Goal: Task Accomplishment & Management: Use online tool/utility

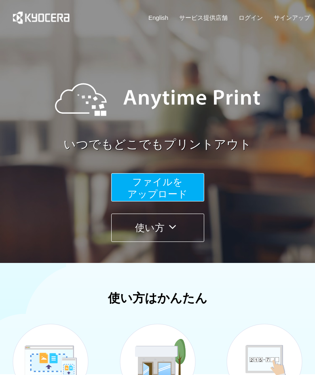
click at [129, 183] on button "ファイルを ​​アップロード" at bounding box center [157, 187] width 93 height 28
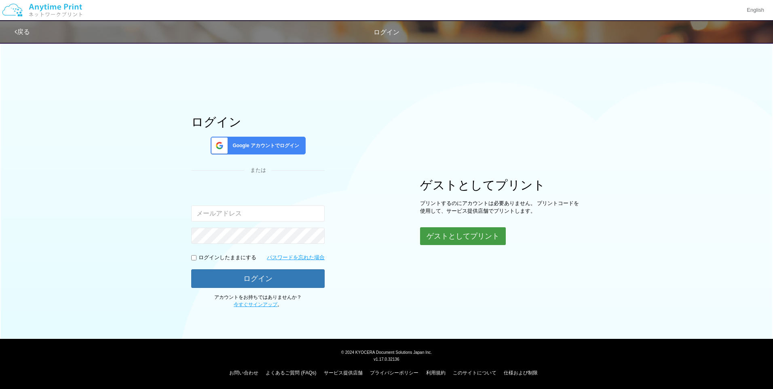
click at [315, 234] on button "ゲストとしてプリント" at bounding box center [463, 236] width 86 height 18
click at [315, 238] on button "ゲストとしてプリント" at bounding box center [463, 236] width 86 height 18
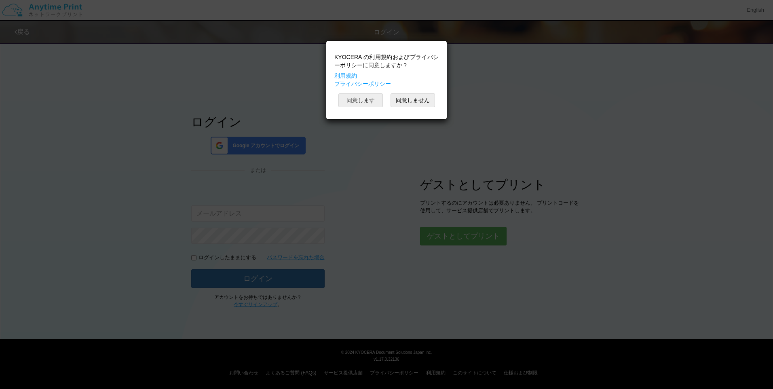
click at [315, 99] on button "同意します" at bounding box center [360, 100] width 44 height 14
click at [315, 104] on button "同意します" at bounding box center [360, 100] width 44 height 14
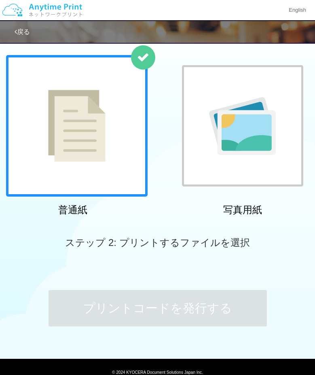
scroll to position [252, 0]
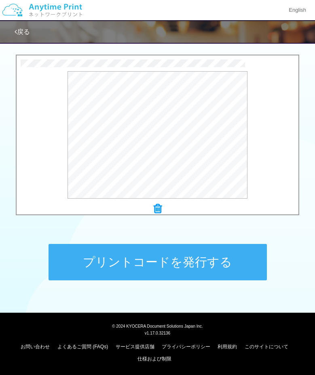
click at [97, 273] on button "プリントコードを発行する" at bounding box center [158, 262] width 218 height 36
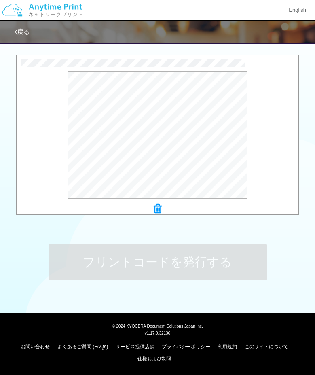
scroll to position [0, 0]
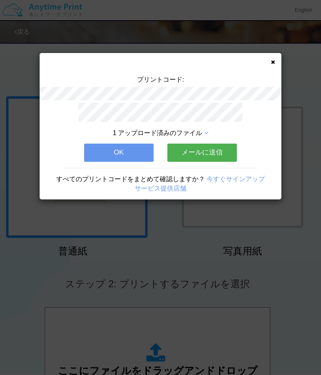
click at [271, 63] on icon at bounding box center [273, 61] width 4 height 5
